Goal: Check status: Check status

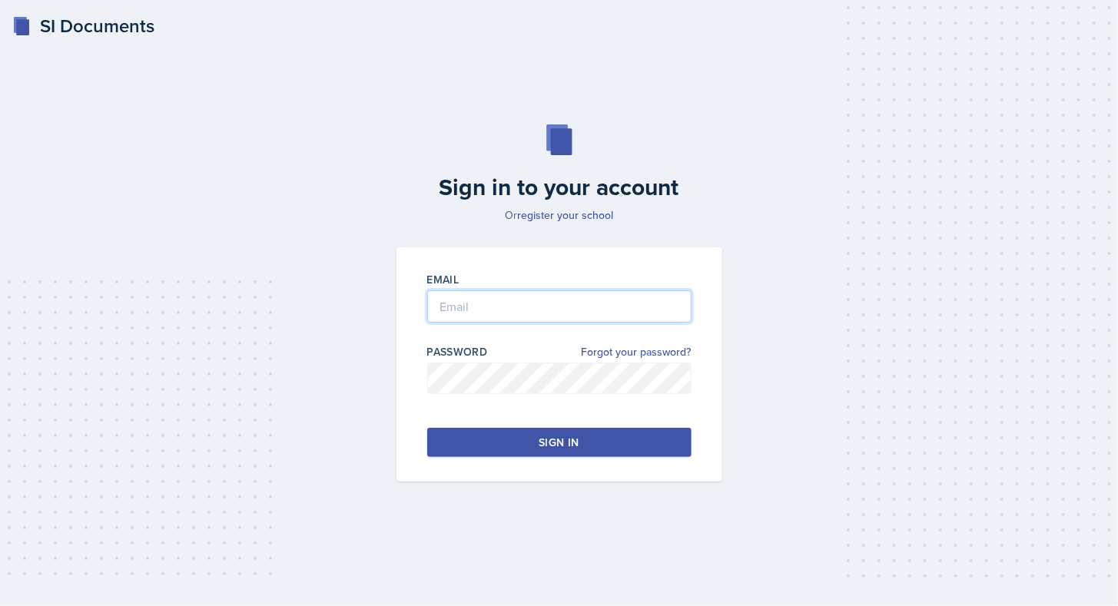
type input "[EMAIL_ADDRESS][DOMAIN_NAME]"
click at [589, 442] on button "Sign in" at bounding box center [559, 442] width 264 height 29
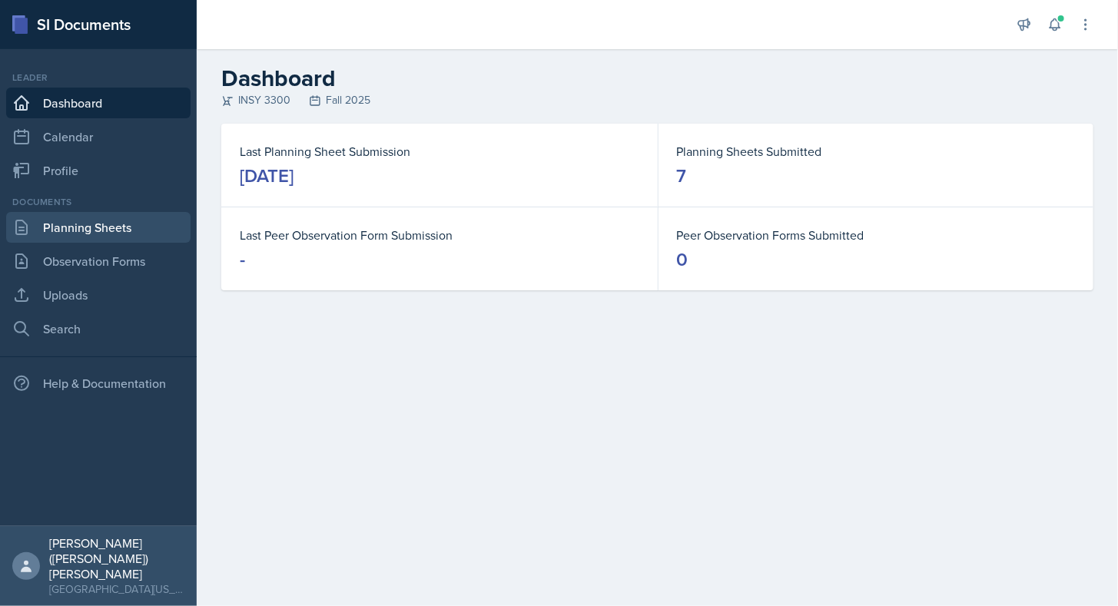
click at [98, 238] on link "Planning Sheets" at bounding box center [98, 227] width 184 height 31
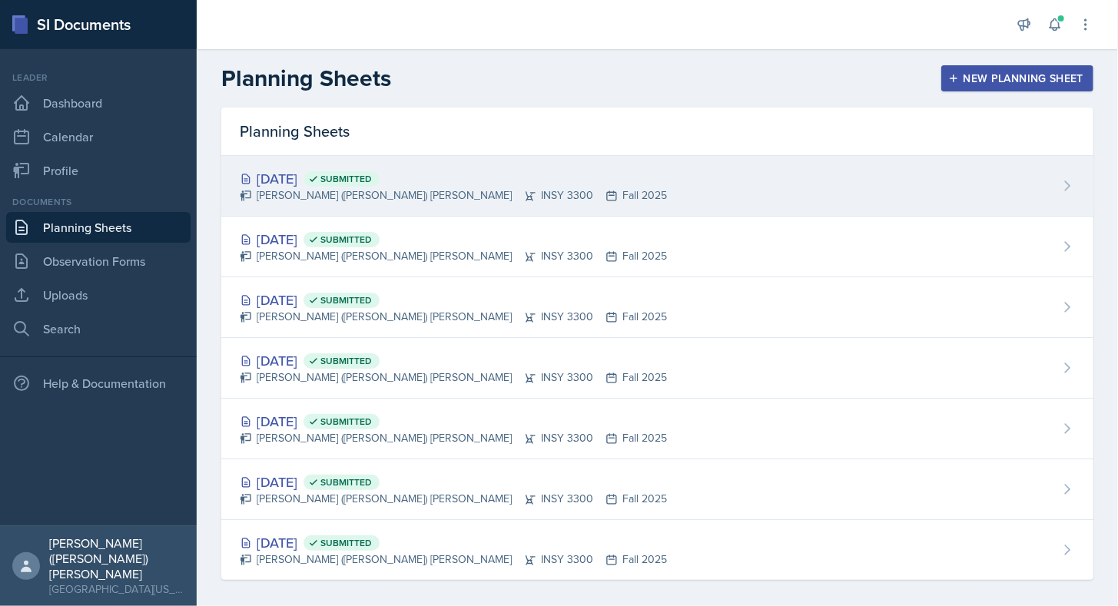
click at [341, 172] on div "[DATE] Submitted" at bounding box center [453, 178] width 427 height 21
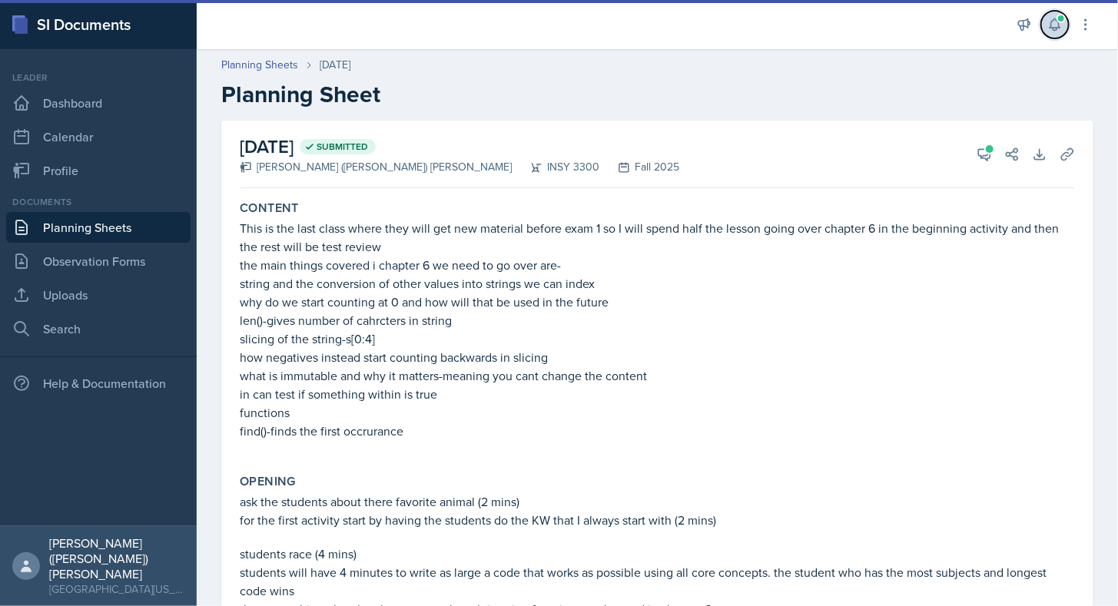
click at [1064, 26] on button at bounding box center [1056, 25] width 28 height 28
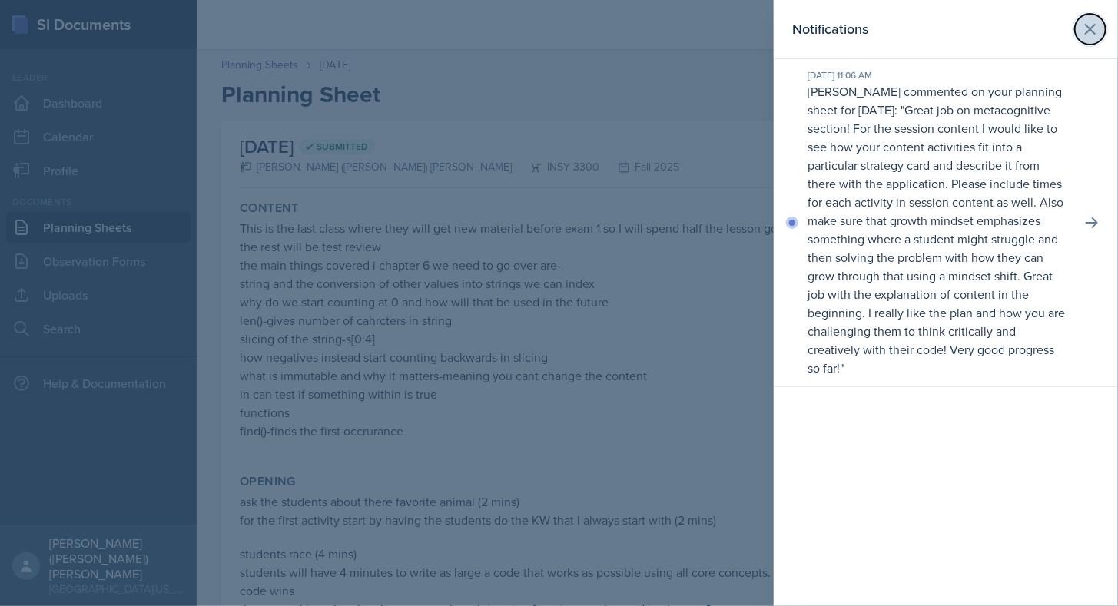
click at [1093, 43] on button at bounding box center [1090, 29] width 31 height 31
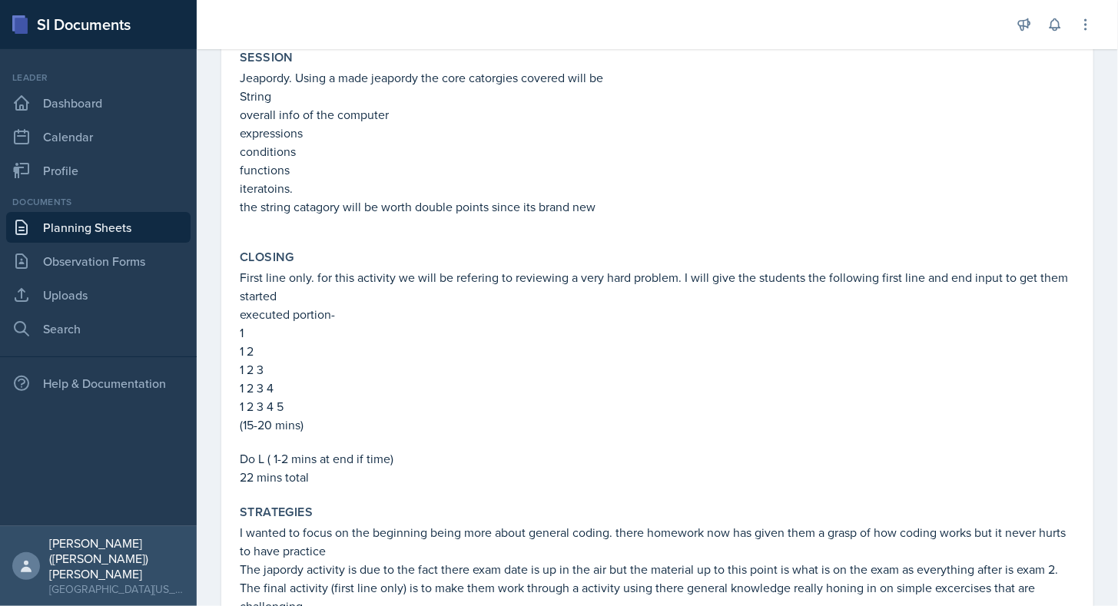
scroll to position [604, 0]
